Goal: Task Accomplishment & Management: Use online tool/utility

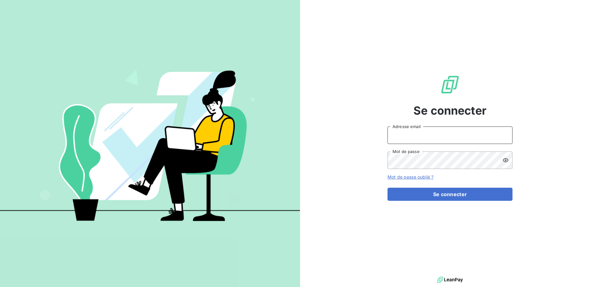
click at [408, 136] on input "Adresse email" at bounding box center [450, 136] width 125 height 18
type input "[EMAIL_ADDRESS][DOMAIN_NAME]"
click at [388, 188] on button "Se connecter" at bounding box center [450, 194] width 125 height 13
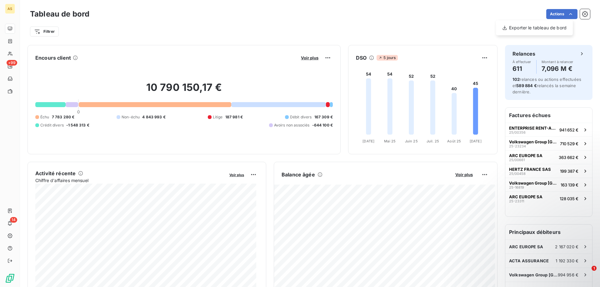
click at [566, 13] on html "AS +99 14 Tableau de bord Actions Exporter le tableau de bord Filtrer Encours c…" at bounding box center [300, 143] width 600 height 287
drag, startPoint x: 17, startPoint y: 92, endPoint x: 159, endPoint y: 32, distance: 153.9
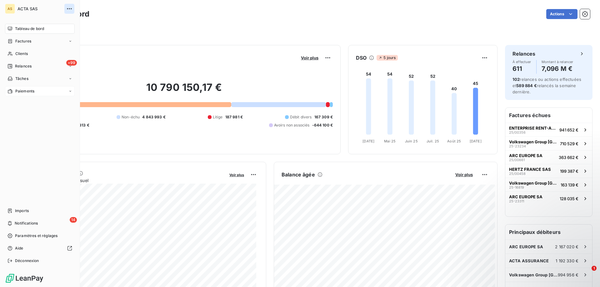
click at [68, 9] on icon "button" at bounding box center [69, 9] width 6 height 6
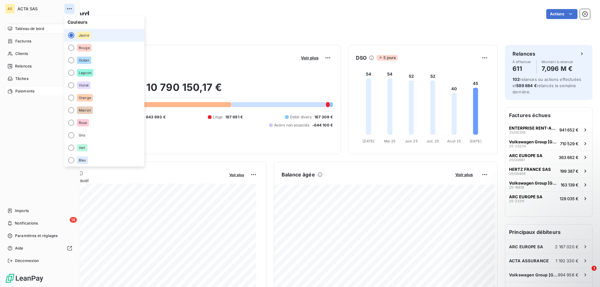
click at [68, 9] on icon "button" at bounding box center [69, 9] width 6 height 6
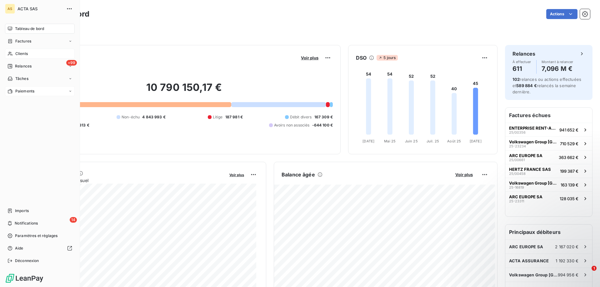
click at [70, 54] on div "Clients" at bounding box center [40, 54] width 70 height 10
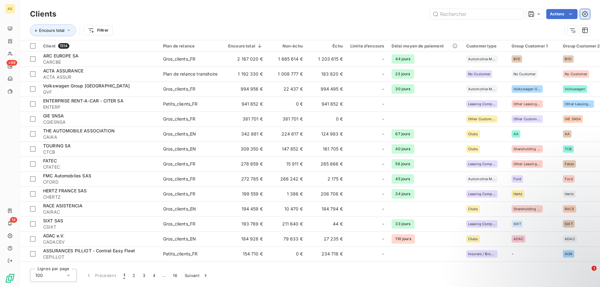
click at [586, 11] on icon "button" at bounding box center [585, 14] width 6 height 6
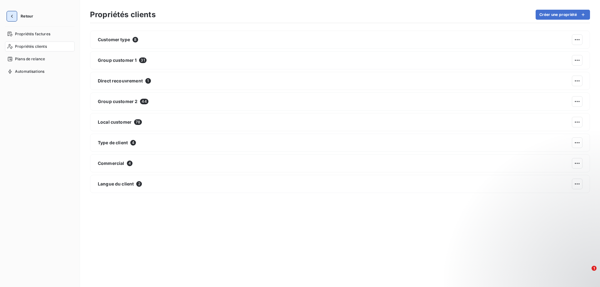
click at [13, 19] on icon "button" at bounding box center [12, 16] width 6 height 6
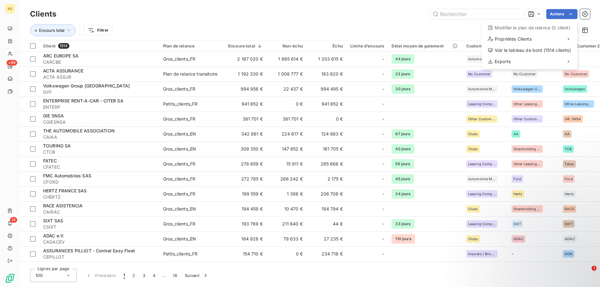
click at [572, 14] on html "AS +99 14 Clients Actions Modifier le plan de relance (0 client) Propriétés Cli…" at bounding box center [300, 143] width 600 height 287
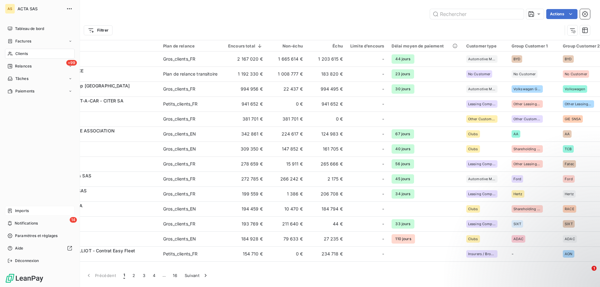
click at [27, 212] on span "Imports" at bounding box center [22, 211] width 14 height 6
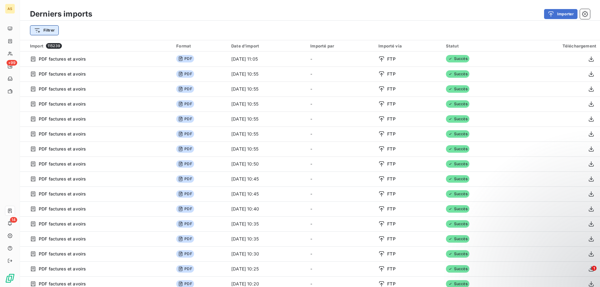
click at [49, 31] on html "AS +99 14 Derniers imports Importer Filtrer Import 115239 Format Date d’import …" at bounding box center [300, 143] width 600 height 287
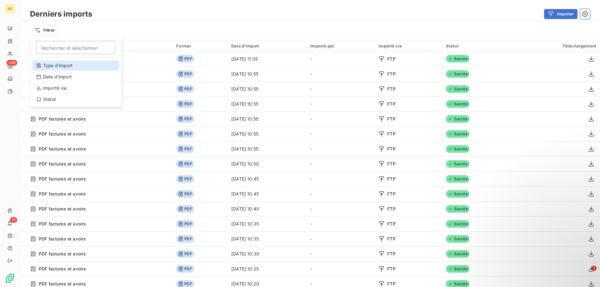
click at [62, 67] on div "Type d’import" at bounding box center [76, 66] width 87 height 10
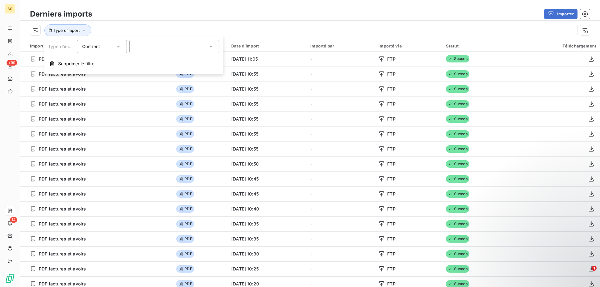
click at [184, 52] on div at bounding box center [174, 46] width 90 height 13
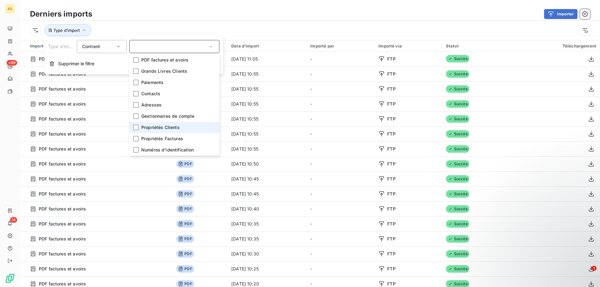
click at [146, 126] on span "Propriétés Clients" at bounding box center [160, 127] width 38 height 6
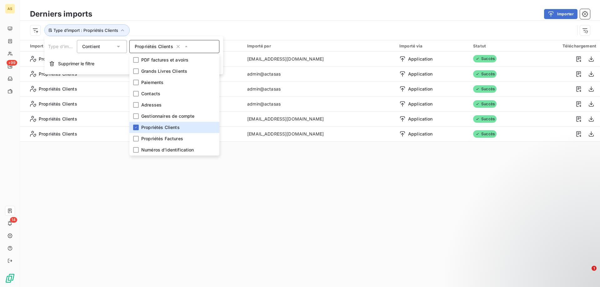
click at [226, 10] on div "Importer" at bounding box center [345, 14] width 491 height 10
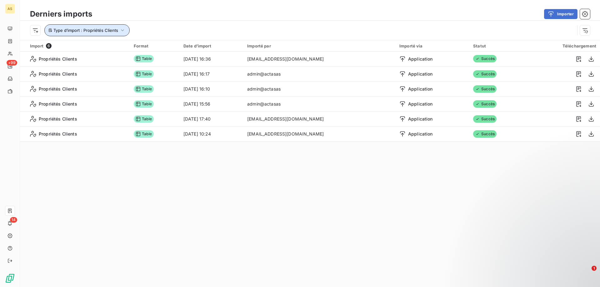
click at [121, 29] on icon "button" at bounding box center [122, 30] width 6 height 6
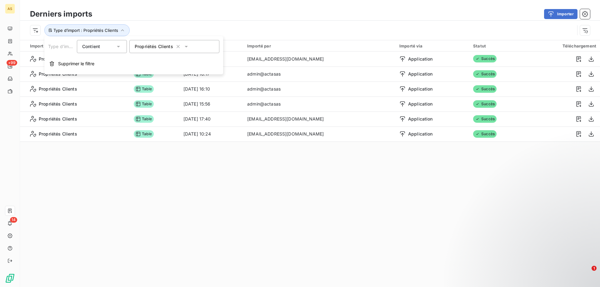
click at [186, 46] on icon at bounding box center [186, 47] width 3 height 2
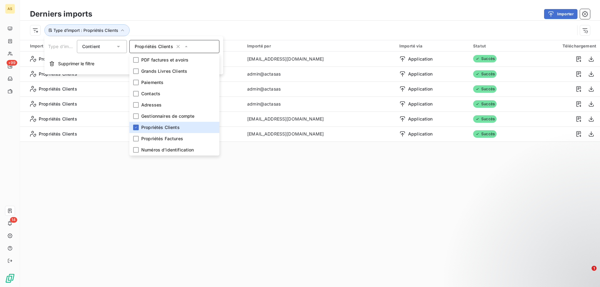
click at [237, 9] on div "Importer" at bounding box center [345, 14] width 491 height 10
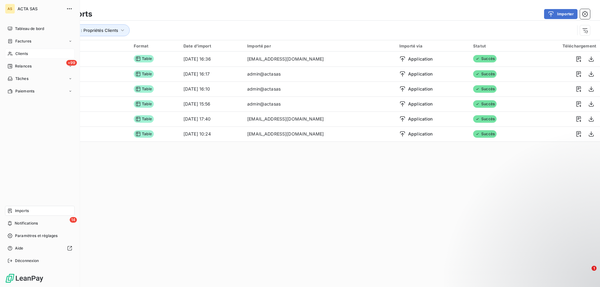
click at [18, 53] on span "Clients" at bounding box center [21, 54] width 13 height 6
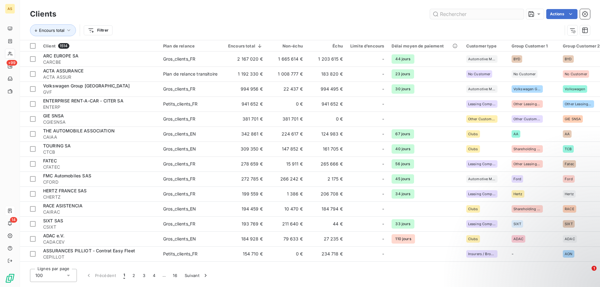
click at [470, 15] on input "text" at bounding box center [477, 14] width 94 height 10
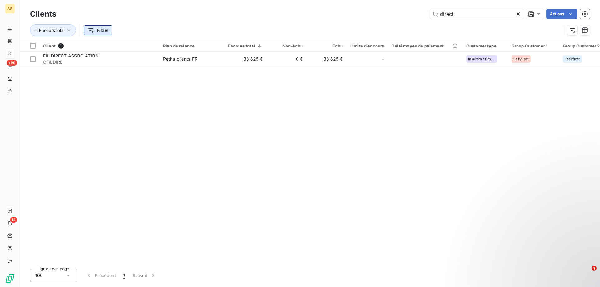
type input "direct"
click at [97, 28] on html "AS +99 14 Clients direct Actions Encours total Filtrer Client 1 Plan de relance…" at bounding box center [300, 143] width 600 height 287
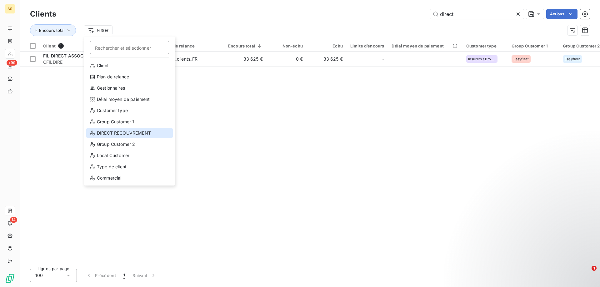
click at [108, 135] on div "DIRECT RECOUVREMENT" at bounding box center [129, 133] width 87 height 10
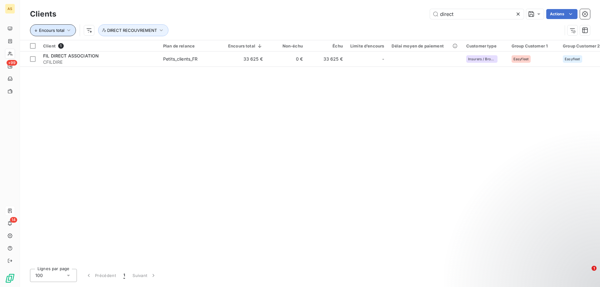
click at [68, 29] on icon "button" at bounding box center [69, 30] width 6 height 6
click at [87, 88] on div "Client 1 Plan de relance Encours total Non-échu Échu Limite d’encours Délai moy…" at bounding box center [310, 152] width 580 height 224
click at [68, 29] on icon "button" at bounding box center [69, 30] width 6 height 6
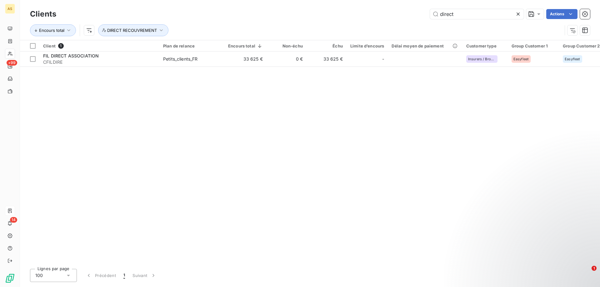
click at [159, 141] on div "Client 1 Plan de relance Encours total Non-échu Échu Limite d’encours Délai moy…" at bounding box center [310, 152] width 580 height 224
click at [521, 14] on icon at bounding box center [518, 14] width 6 height 6
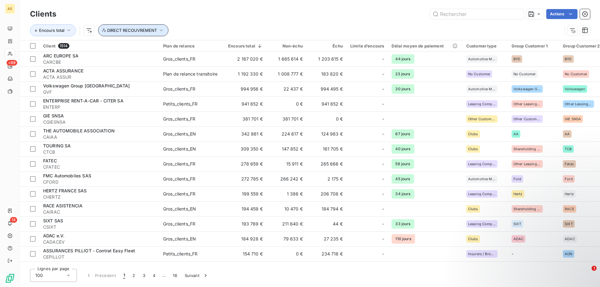
click at [161, 30] on icon "button" at bounding box center [161, 30] width 6 height 6
click at [216, 16] on div "Actions" at bounding box center [327, 14] width 527 height 10
click at [161, 32] on icon "button" at bounding box center [161, 30] width 6 height 6
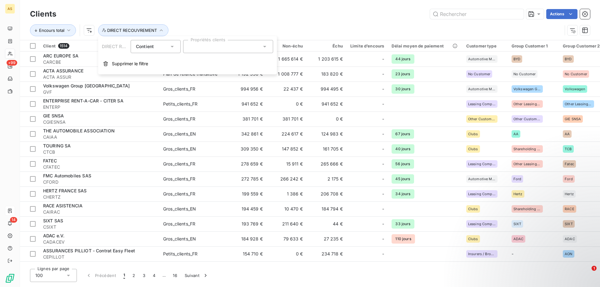
click at [219, 44] on div at bounding box center [228, 46] width 90 height 13
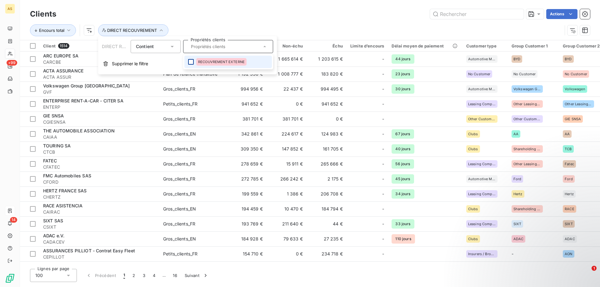
click at [189, 62] on div at bounding box center [191, 62] width 6 height 6
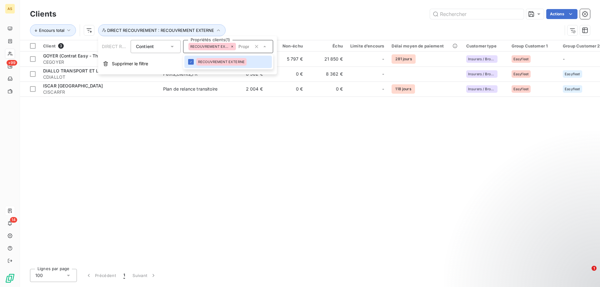
click at [260, 13] on div "Actions" at bounding box center [327, 14] width 527 height 10
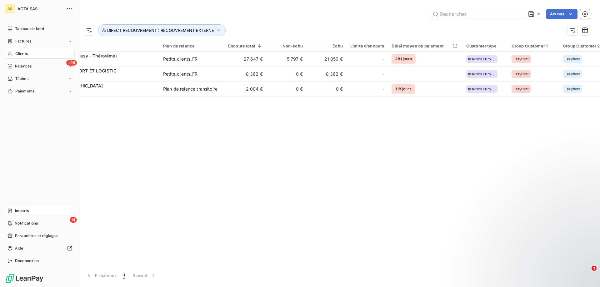
click at [23, 211] on span "Imports" at bounding box center [22, 211] width 14 height 6
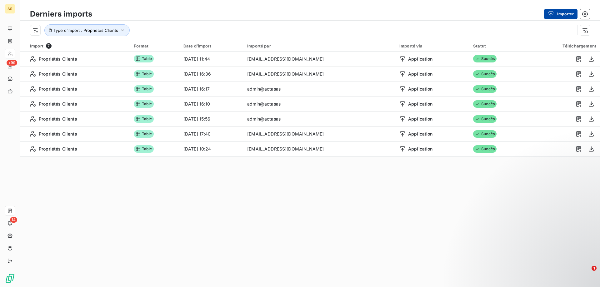
click at [562, 12] on button "Importer" at bounding box center [560, 14] width 33 height 10
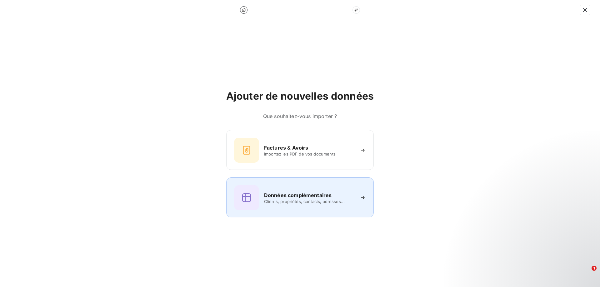
click at [305, 204] on span "Clients, propriétés, contacts, adresses..." at bounding box center [309, 201] width 91 height 5
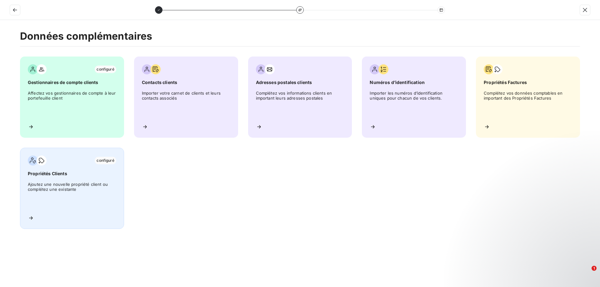
click at [83, 177] on div "configuré Propriétés Clients Ajoutez une nouvelle propriété client ou complétez…" at bounding box center [72, 188] width 104 height 81
